Goal: Use online tool/utility: Utilize a website feature to perform a specific function

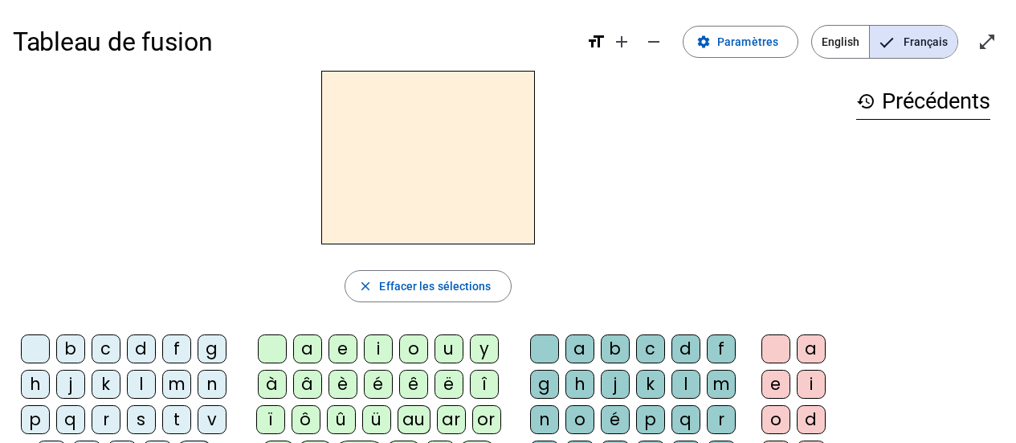
scroll to position [80, 0]
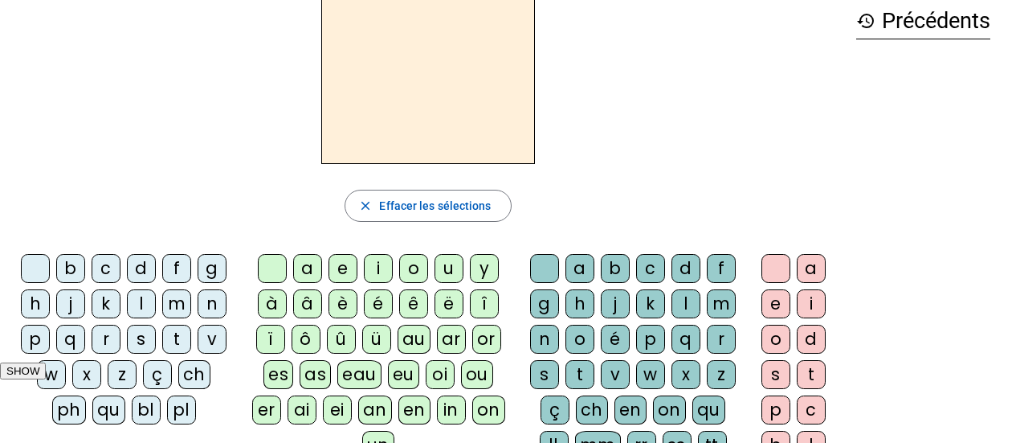
click at [38, 338] on div "p" at bounding box center [35, 339] width 29 height 29
click at [352, 375] on div "eau" at bounding box center [359, 374] width 44 height 29
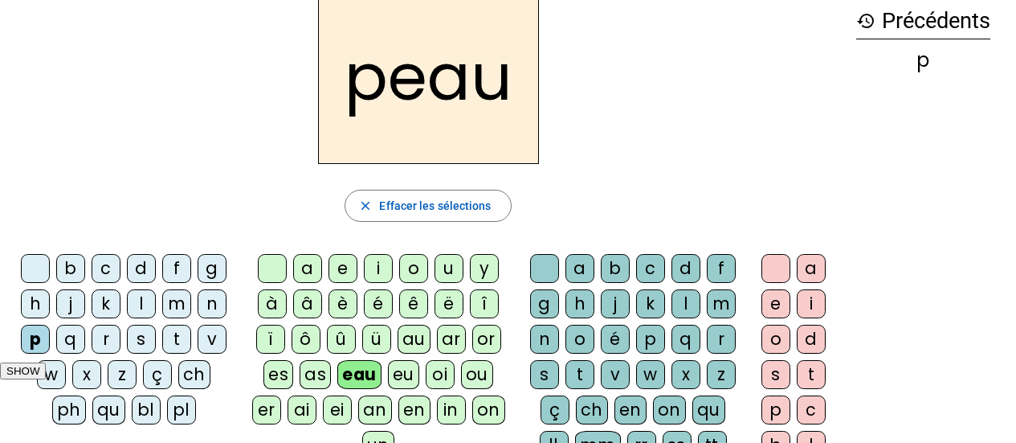
click at [72, 265] on div "b" at bounding box center [70, 268] width 29 height 29
click at [139, 334] on div "s" at bounding box center [141, 339] width 29 height 29
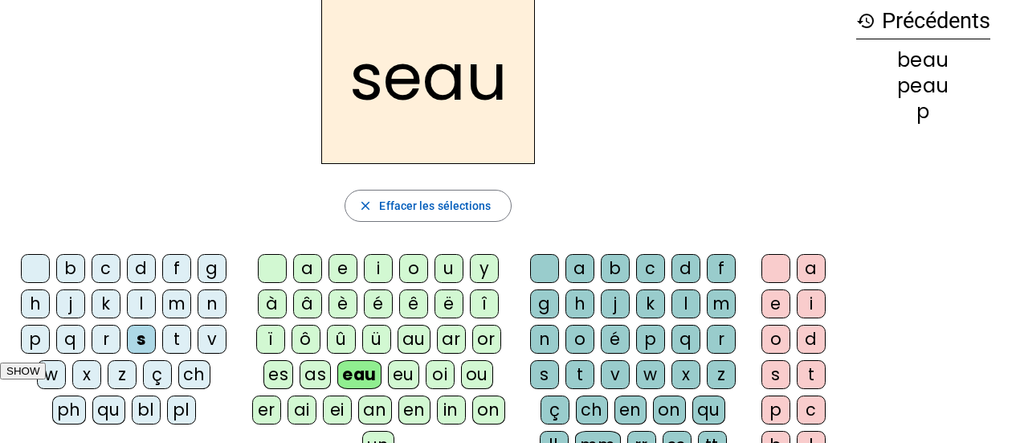
click at [202, 345] on div "v" at bounding box center [212, 339] width 29 height 29
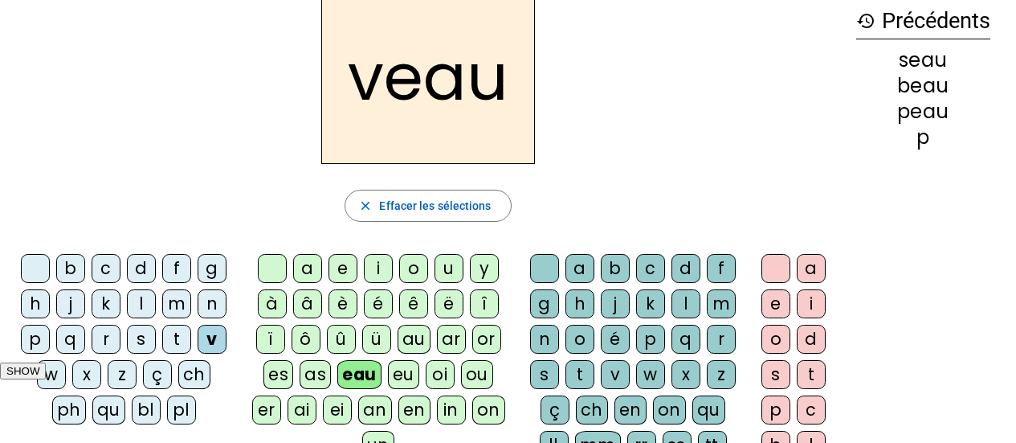
click at [41, 266] on div at bounding box center [35, 268] width 29 height 29
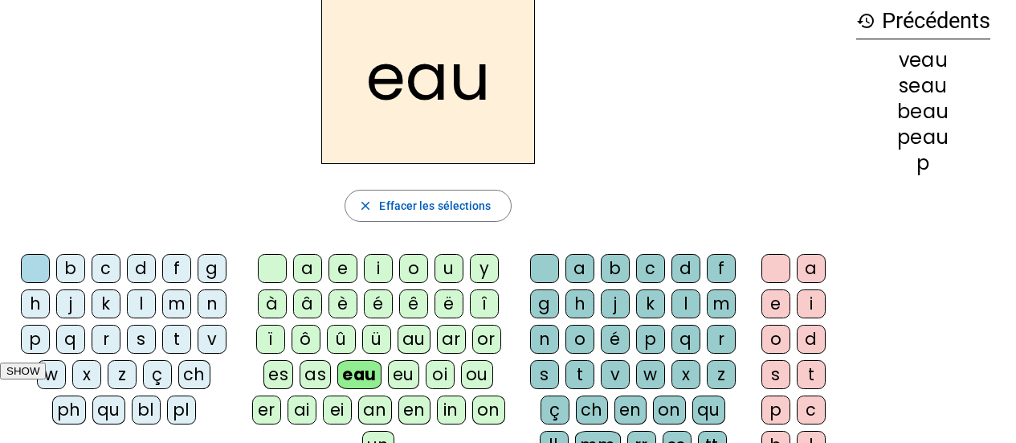
click at [411, 342] on div "au" at bounding box center [414, 339] width 33 height 29
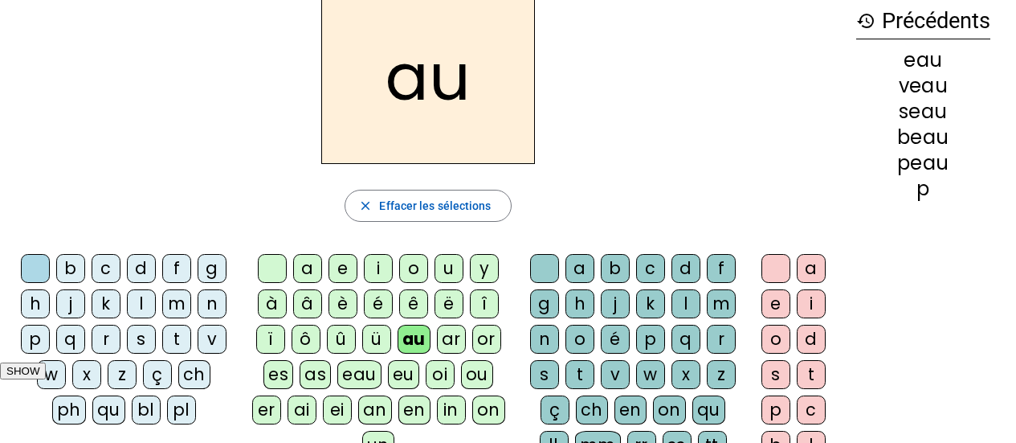
click at [690, 378] on div "x" at bounding box center [686, 374] width 29 height 29
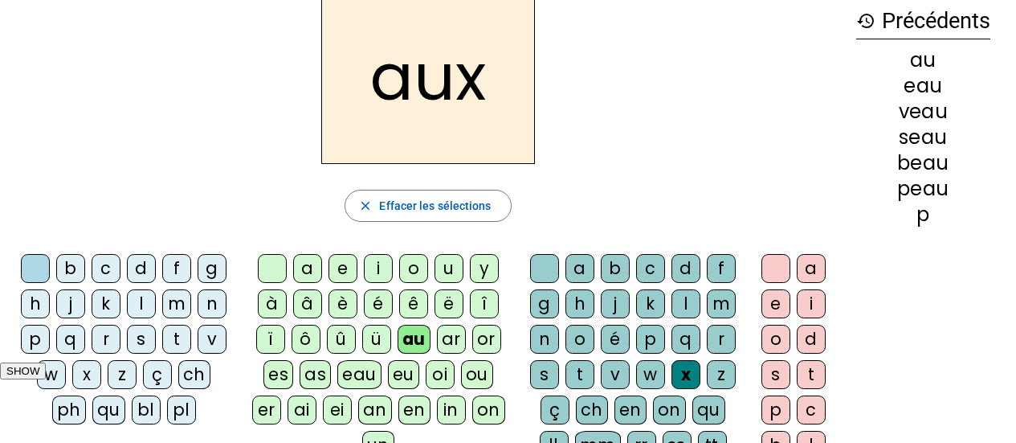
click at [173, 339] on div "t" at bounding box center [176, 339] width 29 height 29
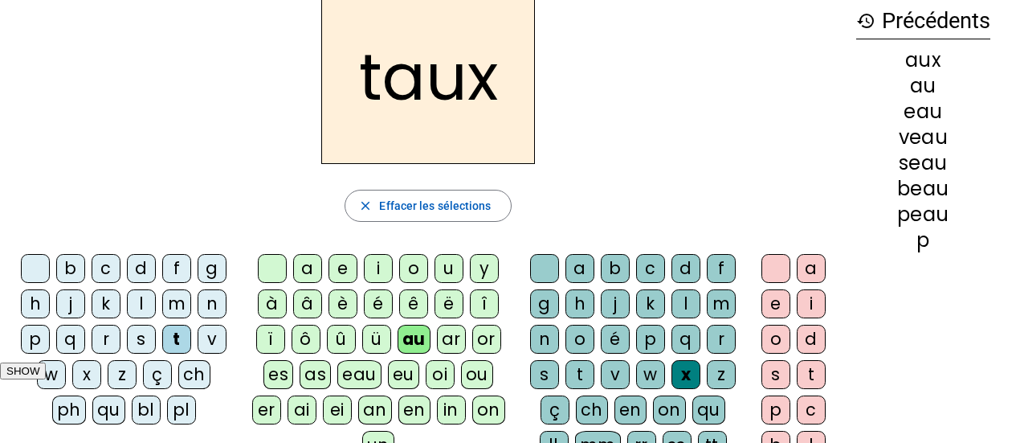
click at [176, 308] on div "m" at bounding box center [176, 303] width 29 height 29
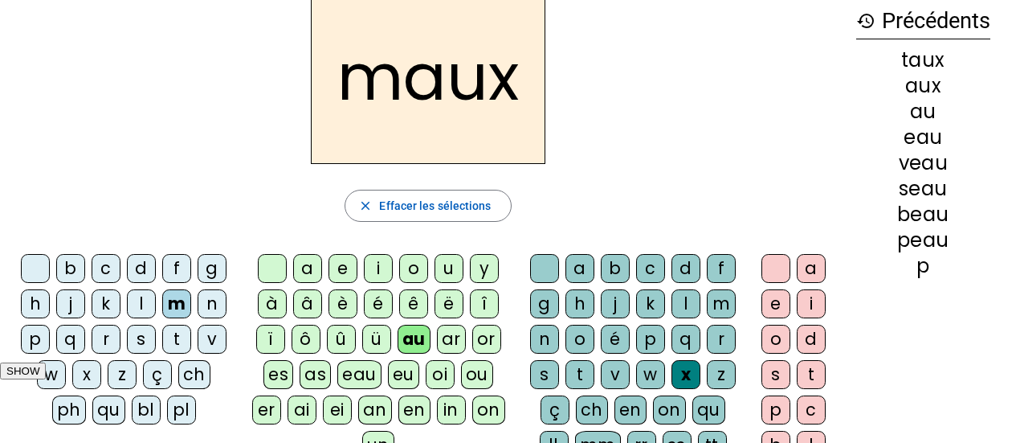
click at [179, 272] on div "f" at bounding box center [176, 268] width 29 height 29
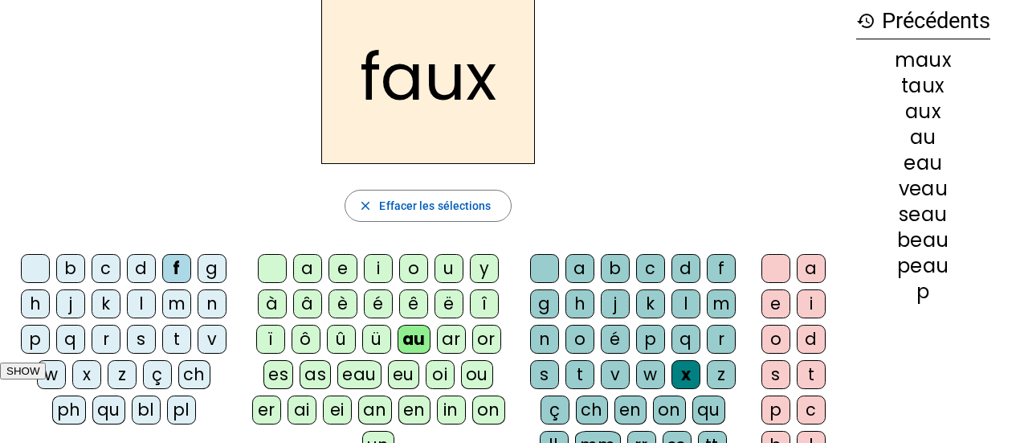
click at [181, 344] on div "t" at bounding box center [176, 339] width 29 height 29
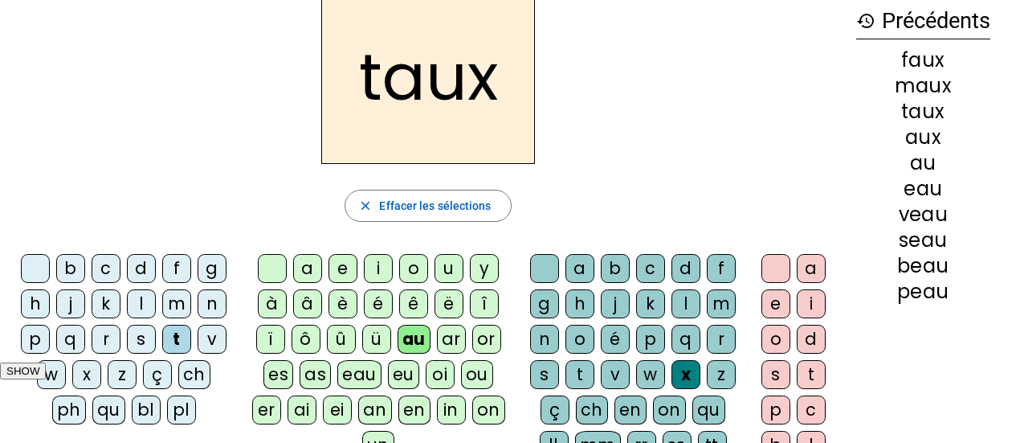
click at [174, 276] on div "f" at bounding box center [176, 268] width 29 height 29
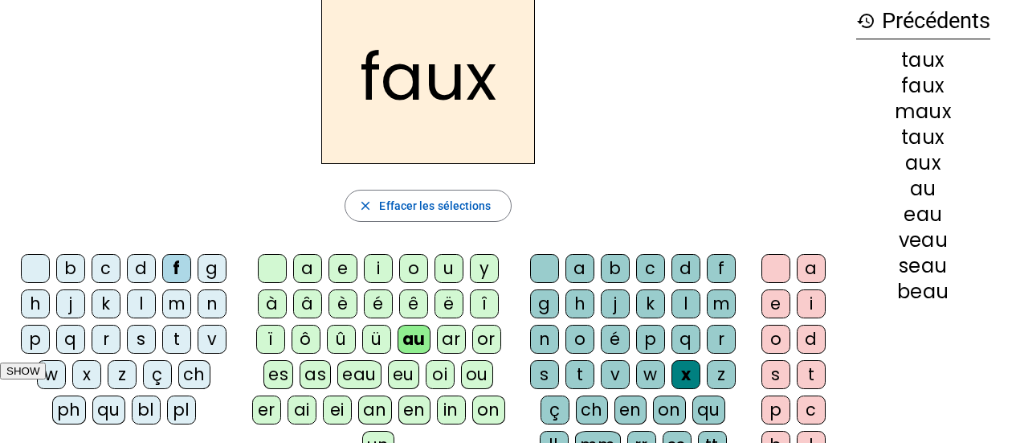
click at [580, 366] on div "t" at bounding box center [580, 374] width 29 height 29
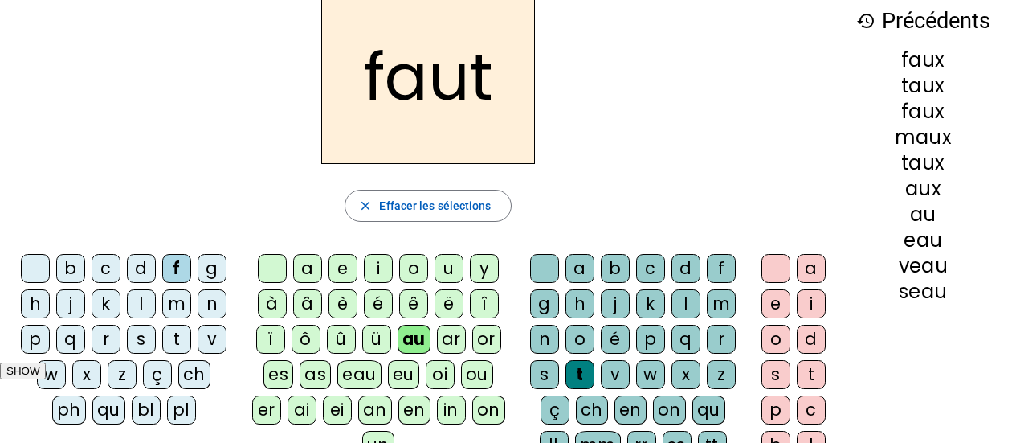
click at [39, 306] on div "h" at bounding box center [35, 303] width 29 height 29
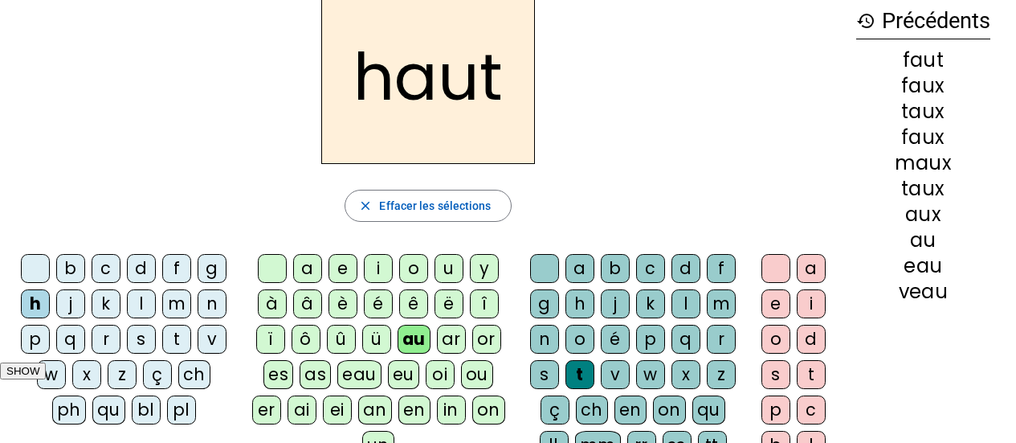
click at [206, 344] on div "v" at bounding box center [212, 339] width 29 height 29
